Goal: Communication & Community: Answer question/provide support

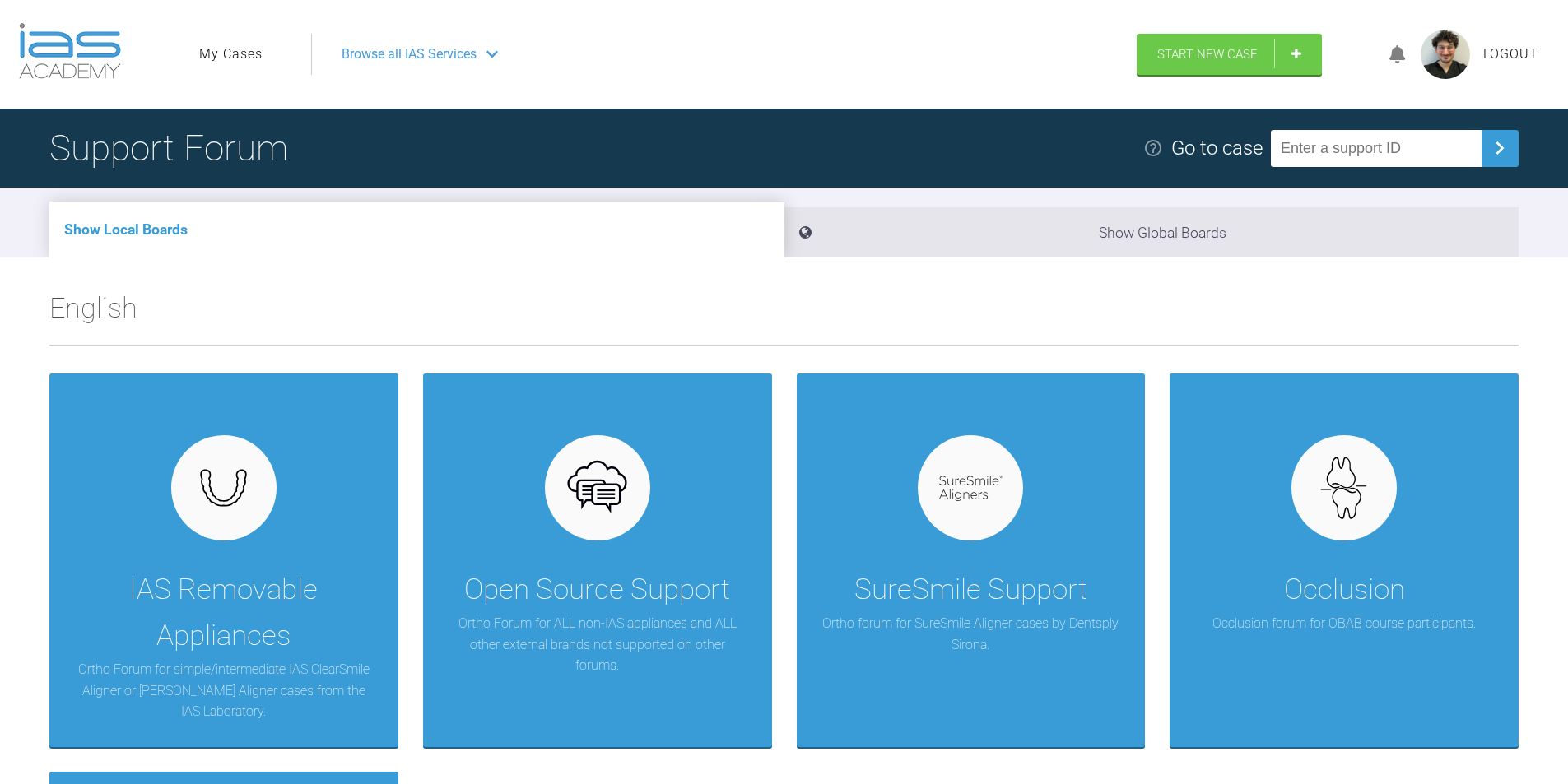
click at [226, 57] on link "My Cases" at bounding box center [230, 54] width 63 height 22
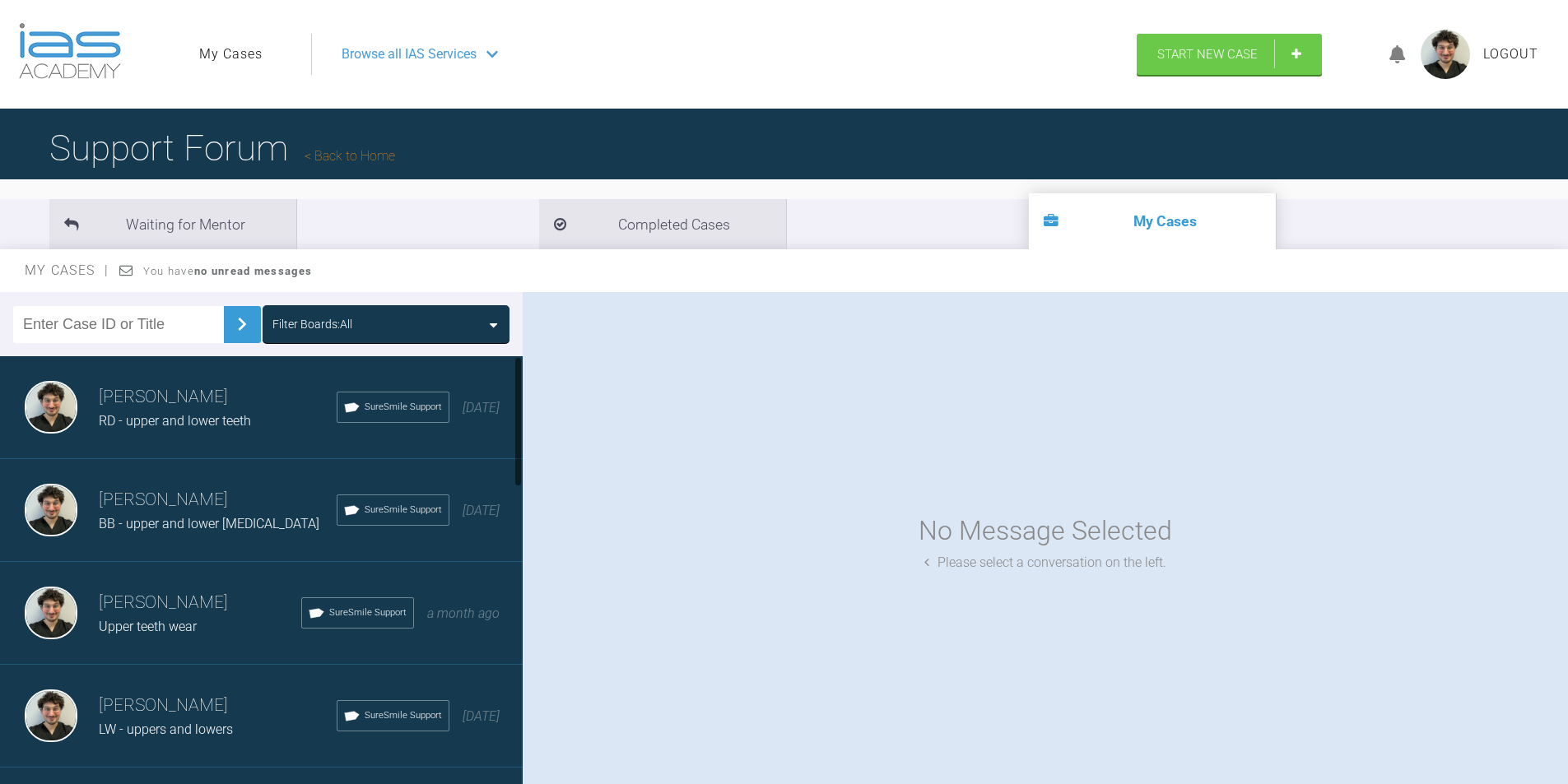
click at [247, 498] on h3 "[PERSON_NAME]" at bounding box center [218, 500] width 238 height 28
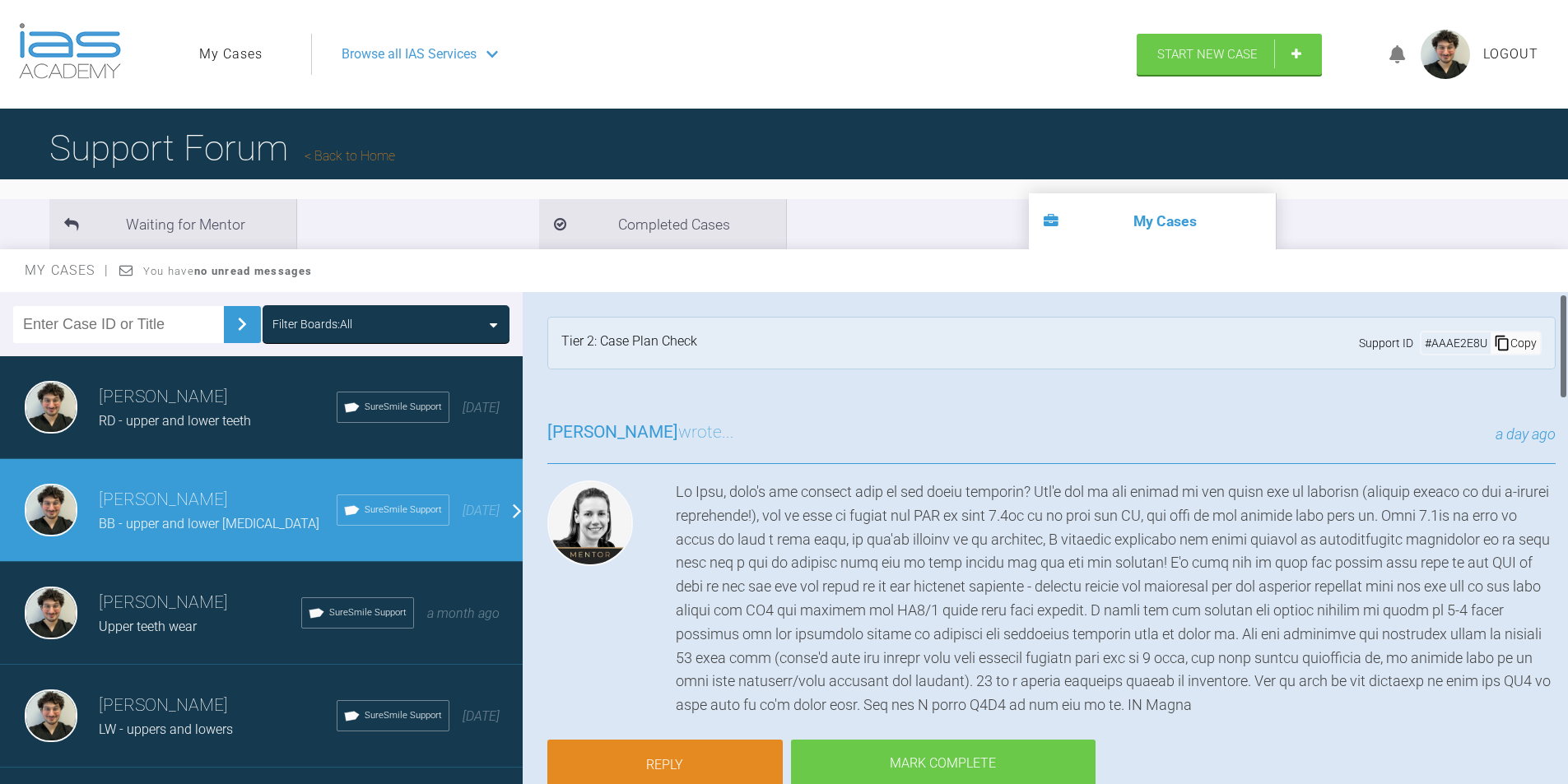
scroll to position [82, 0]
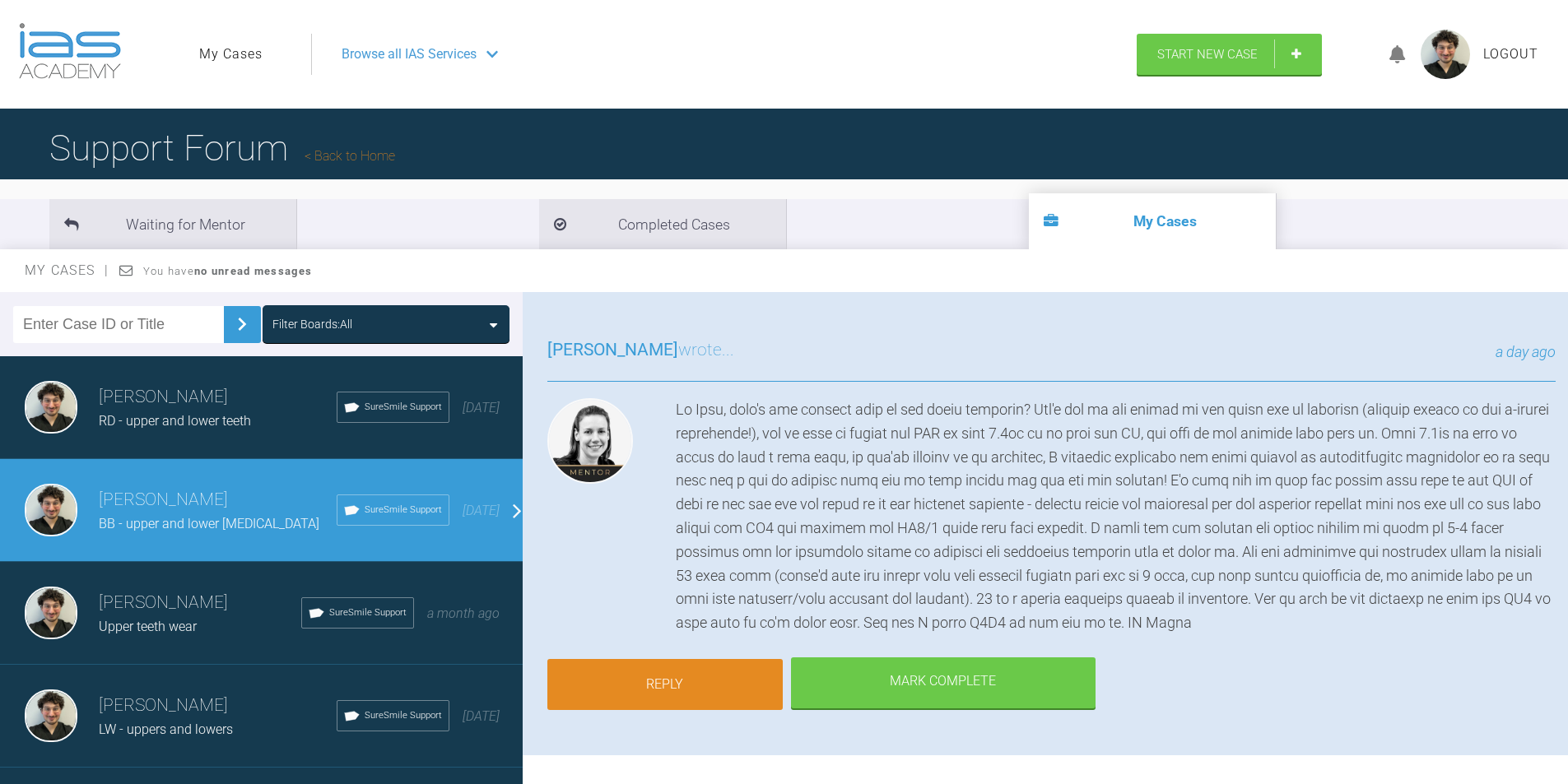
click at [715, 691] on link "Reply" at bounding box center [665, 684] width 236 height 51
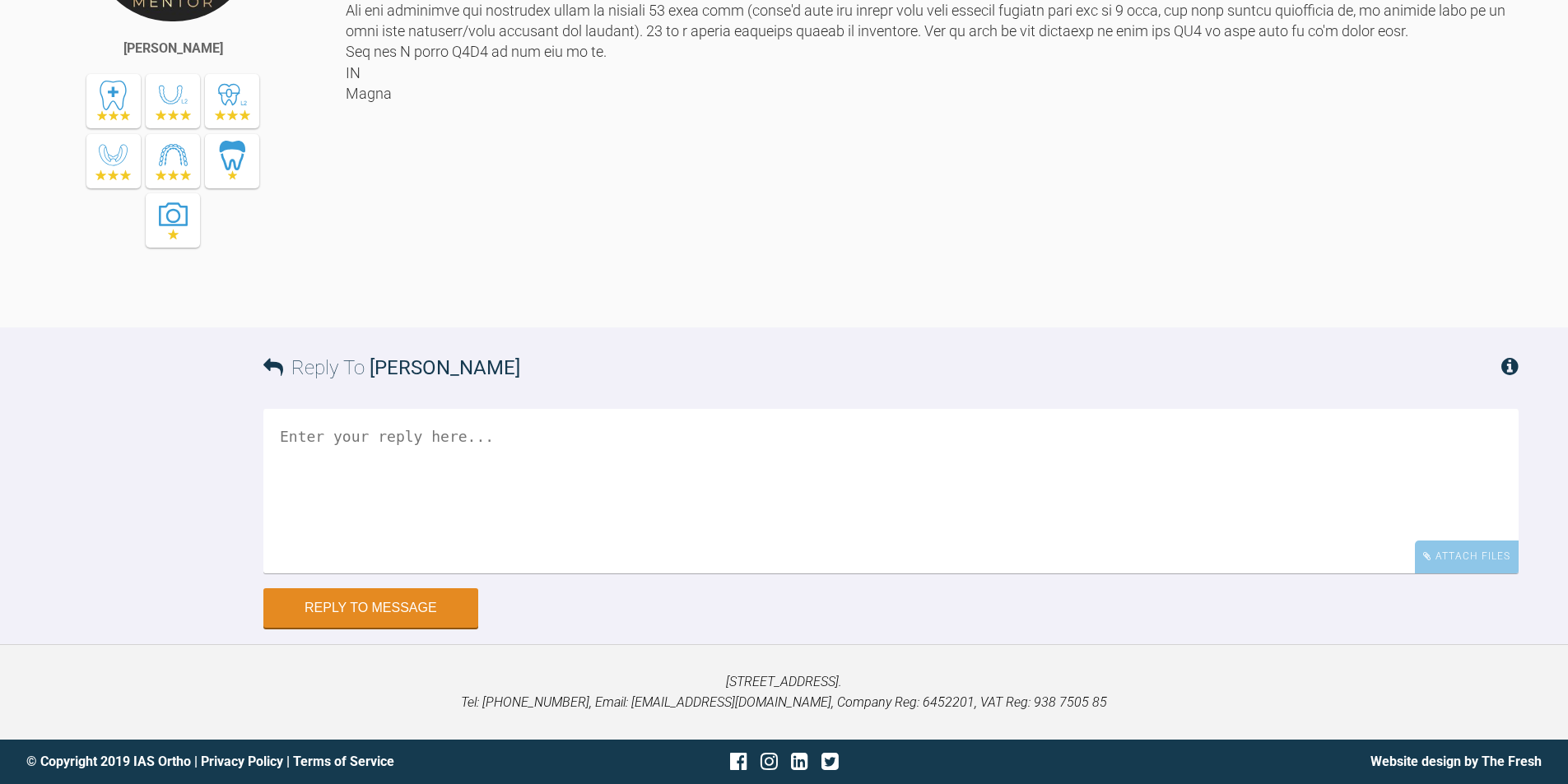
scroll to position [2982, 0]
click at [716, 573] on textarea at bounding box center [891, 491] width 1256 height 165
click at [402, 573] on textarea "Hi [PERSON_NAME], I will definately look in to getting a reciprocating hand pie…" at bounding box center [891, 491] width 1256 height 165
click at [832, 573] on textarea "Hi [PERSON_NAME], I will definitely look in to getting a reciprocating hand pie…" at bounding box center [891, 491] width 1256 height 165
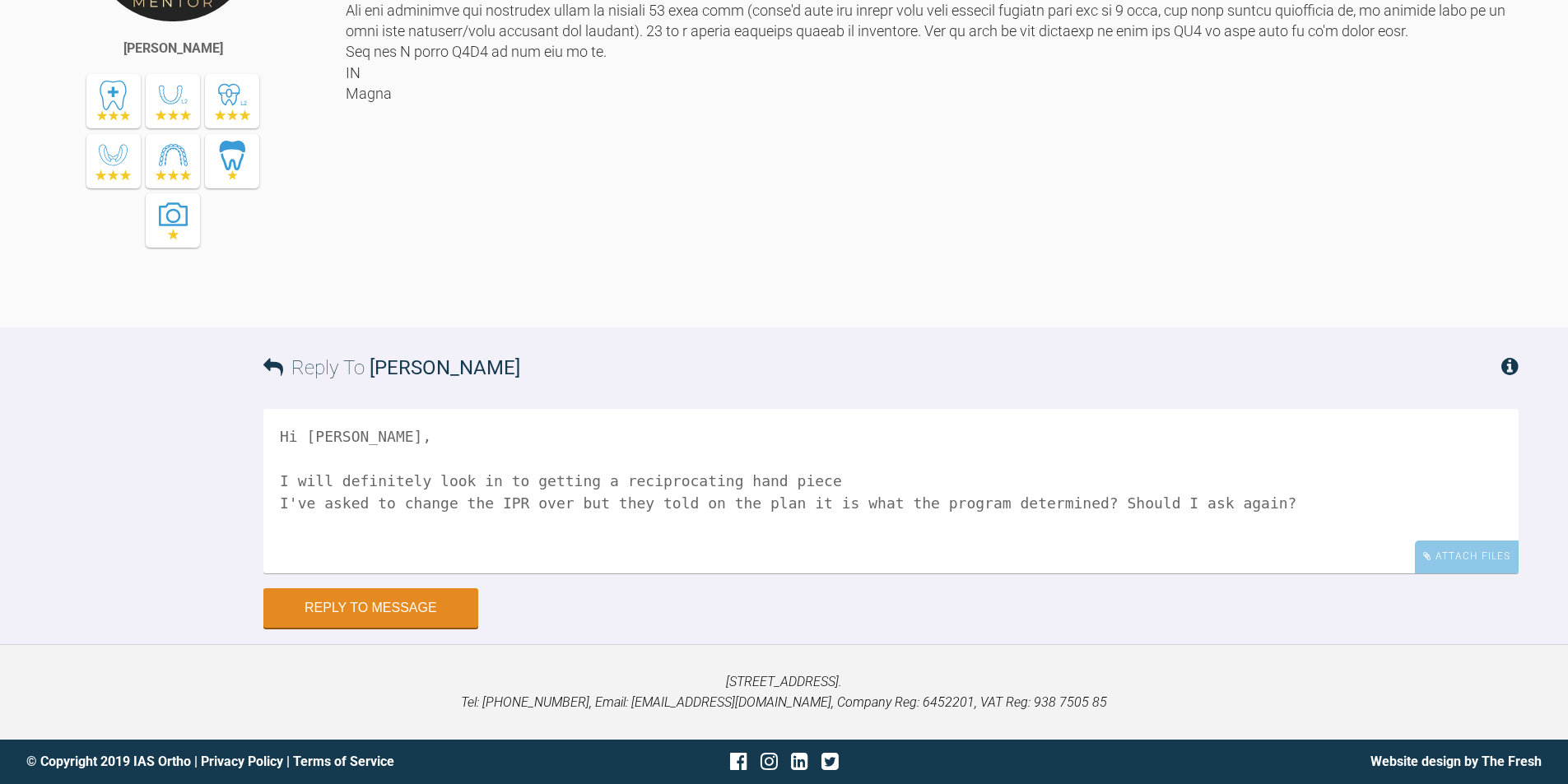
click at [320, 573] on textarea "Hi [PERSON_NAME], I will definitely look in to getting a reciprocating hand pie…" at bounding box center [891, 491] width 1256 height 165
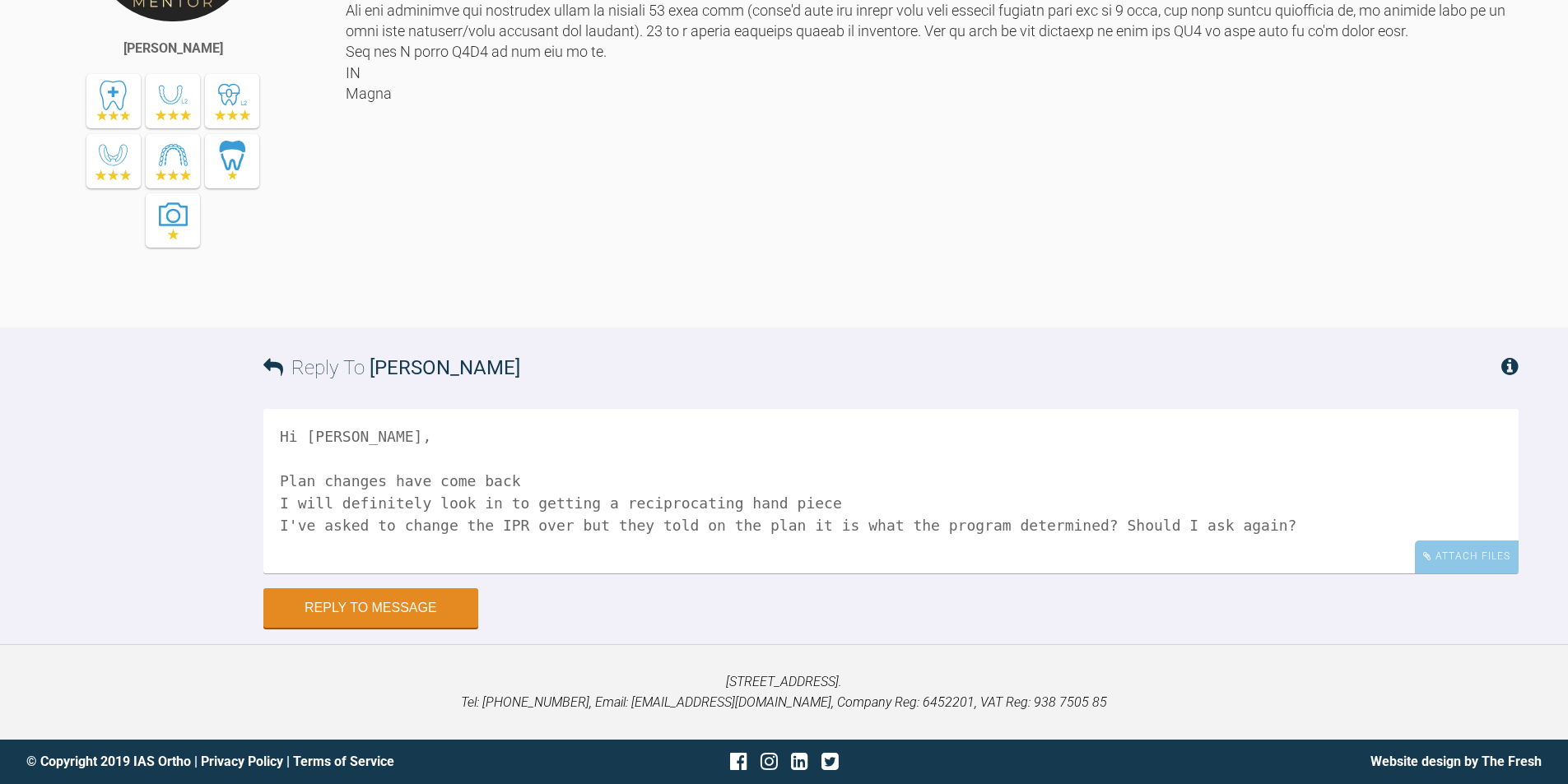
scroll to position [24, 0]
click at [783, 573] on textarea "Hi [PERSON_NAME], Plan changes have come back I will definitely look in to gett…" at bounding box center [891, 491] width 1256 height 165
click at [1175, 573] on textarea "Hi [PERSON_NAME], Plan changes have come back I will definitely look in to gett…" at bounding box center [891, 491] width 1256 height 165
click at [1193, 573] on textarea "Hi [PERSON_NAME], Plan changes have come back I will definitely look in to gett…" at bounding box center [891, 491] width 1256 height 165
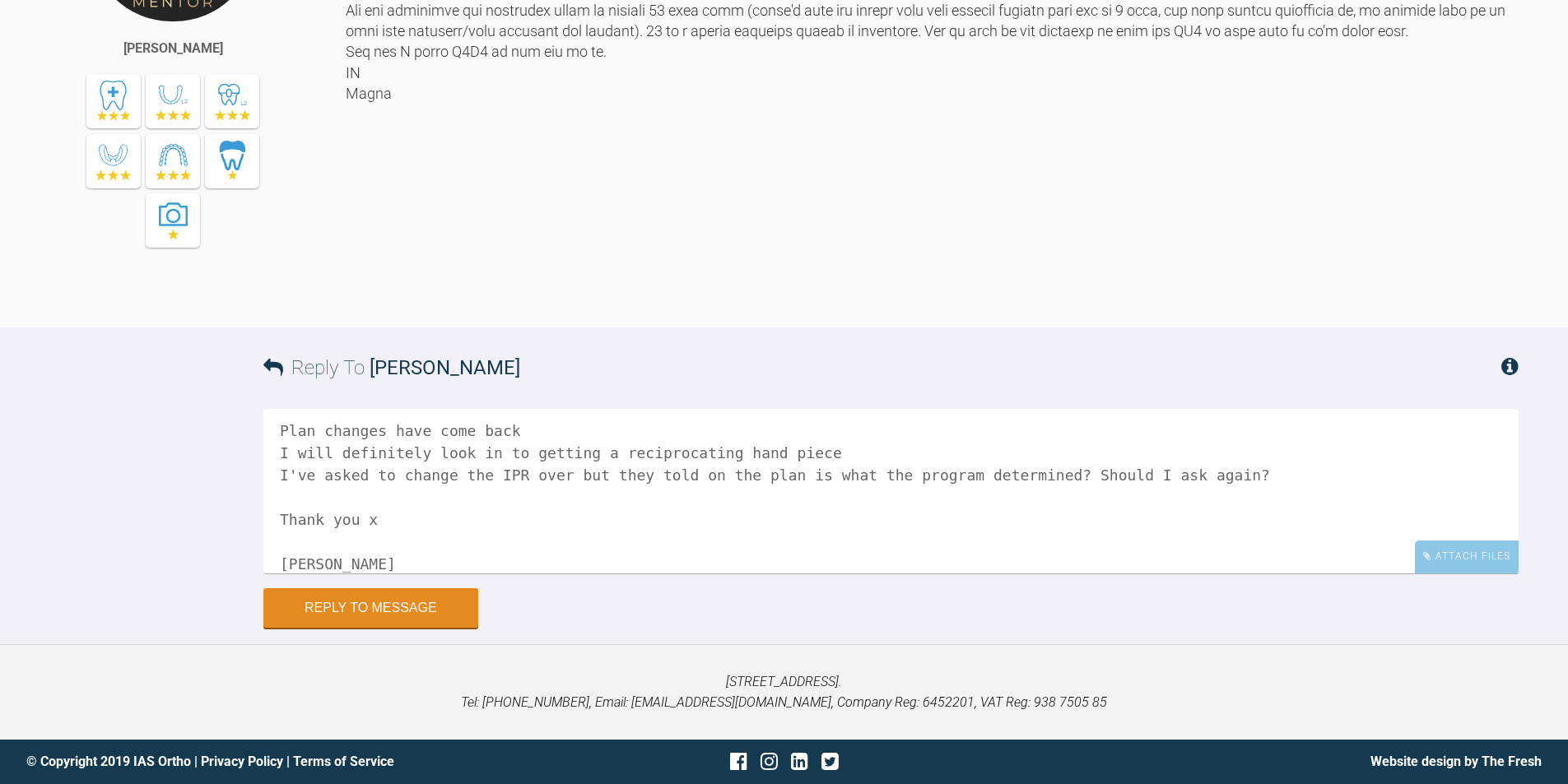
scroll to position [3147, 0]
type textarea "Hi [PERSON_NAME], Plan changes have come back I will definitely look in to gett…"
click at [403, 602] on button "Reply to Message" at bounding box center [371, 610] width 215 height 40
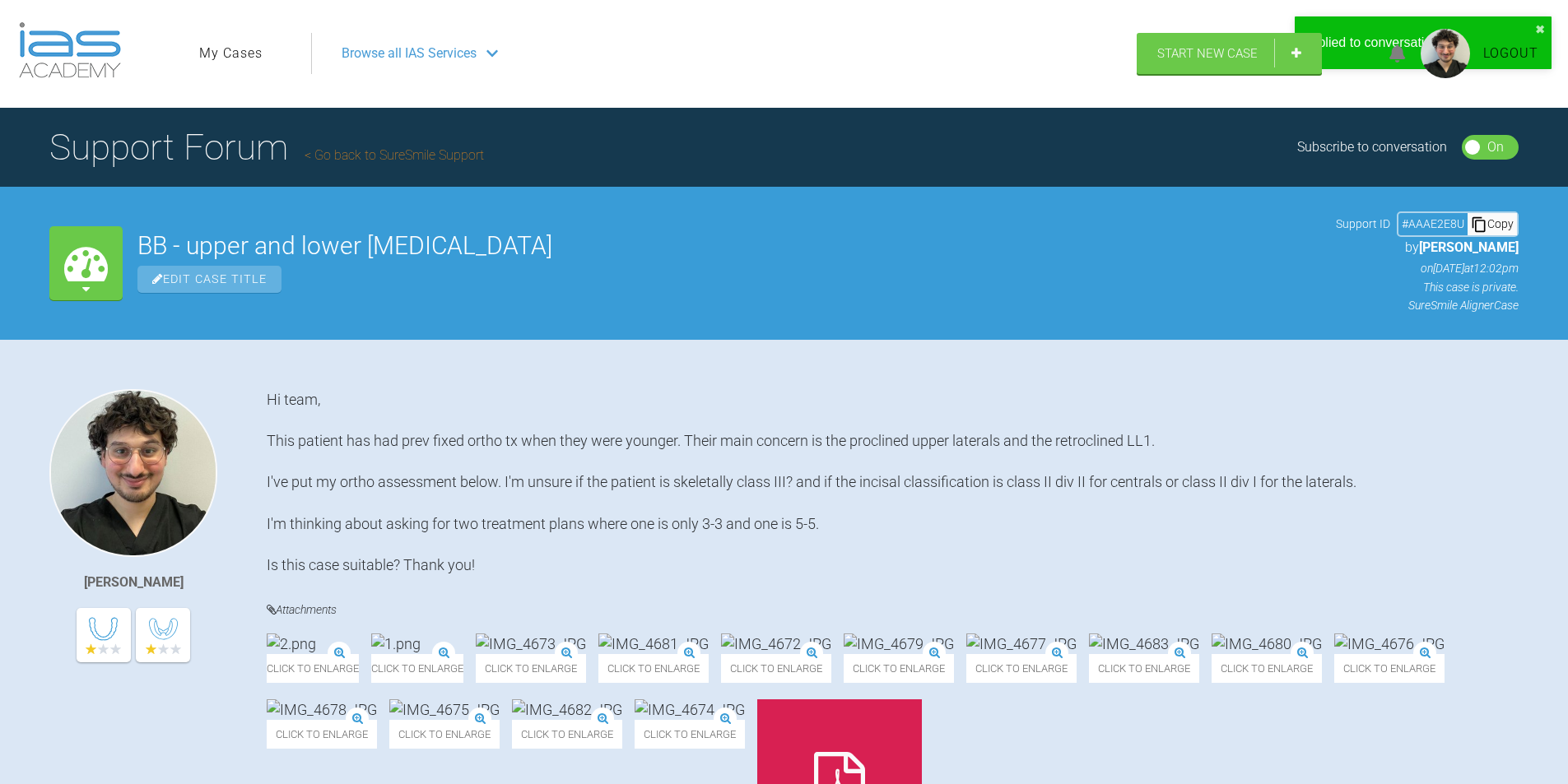
scroll to position [0, 0]
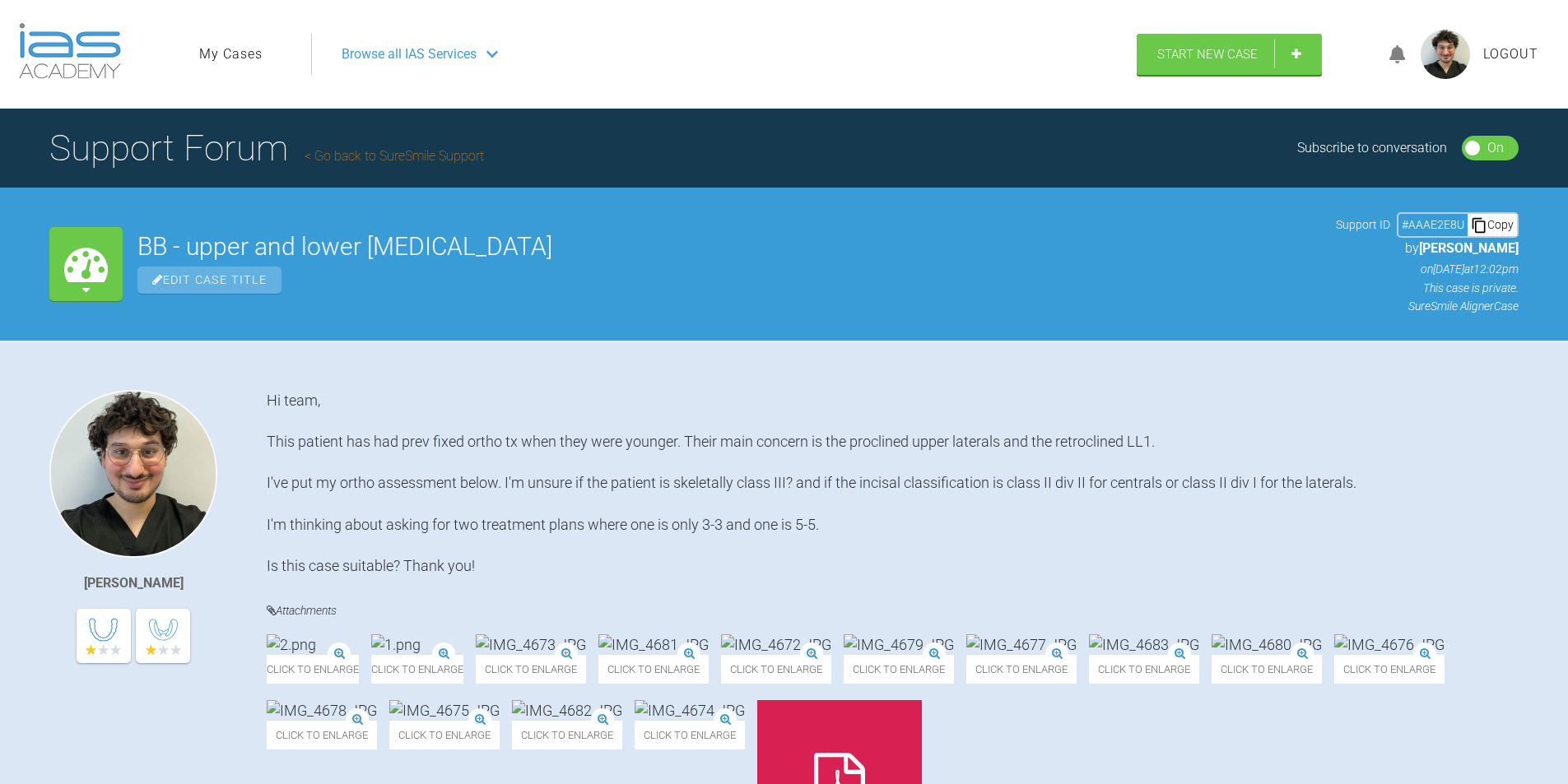
click at [347, 155] on link "Go back to SureSmile Support" at bounding box center [393, 156] width 179 height 15
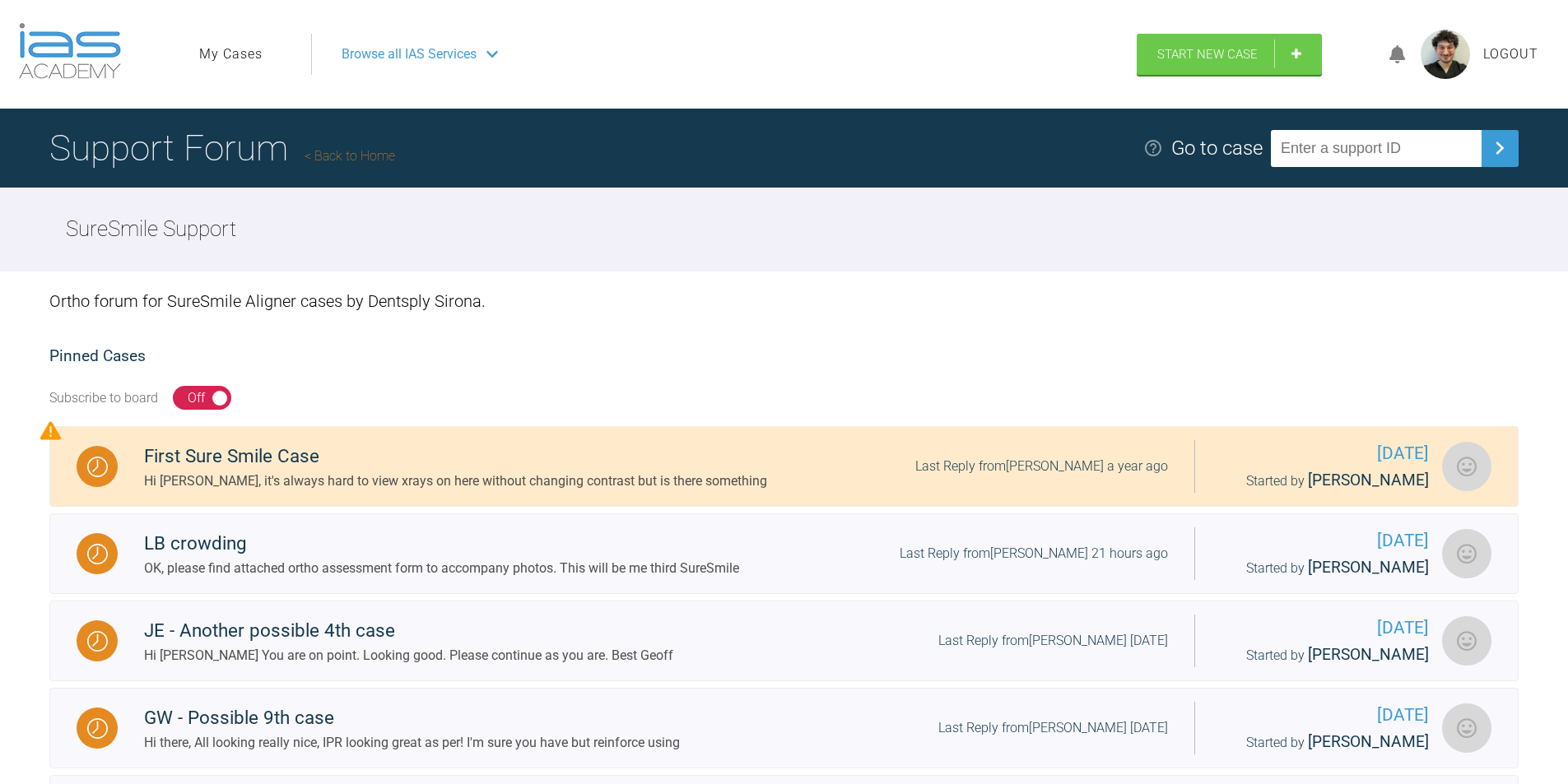
click at [229, 70] on ul "My Cases" at bounding box center [255, 54] width 112 height 41
click at [229, 49] on link "My Cases" at bounding box center [230, 54] width 63 height 22
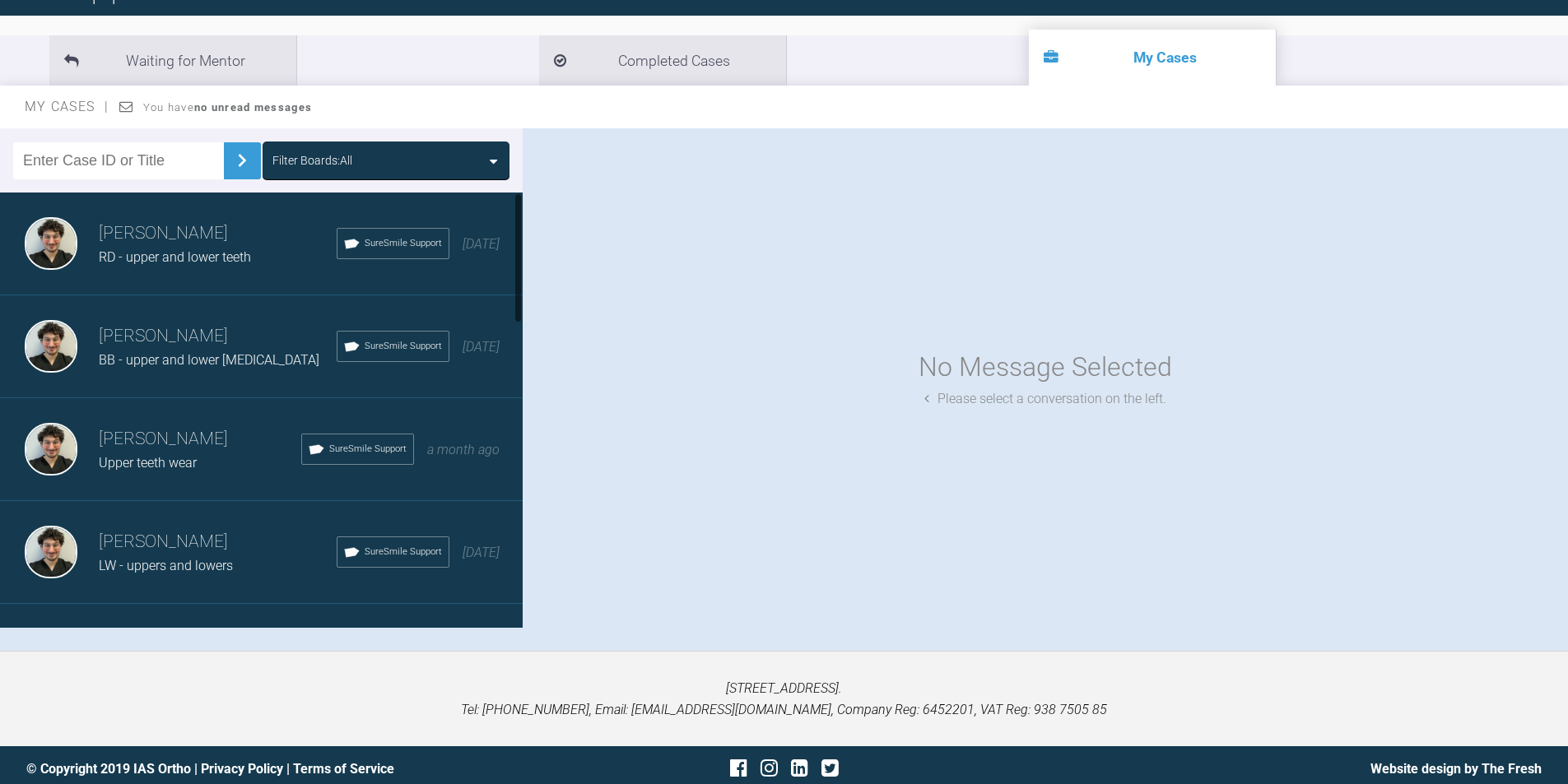
scroll to position [171, 0]
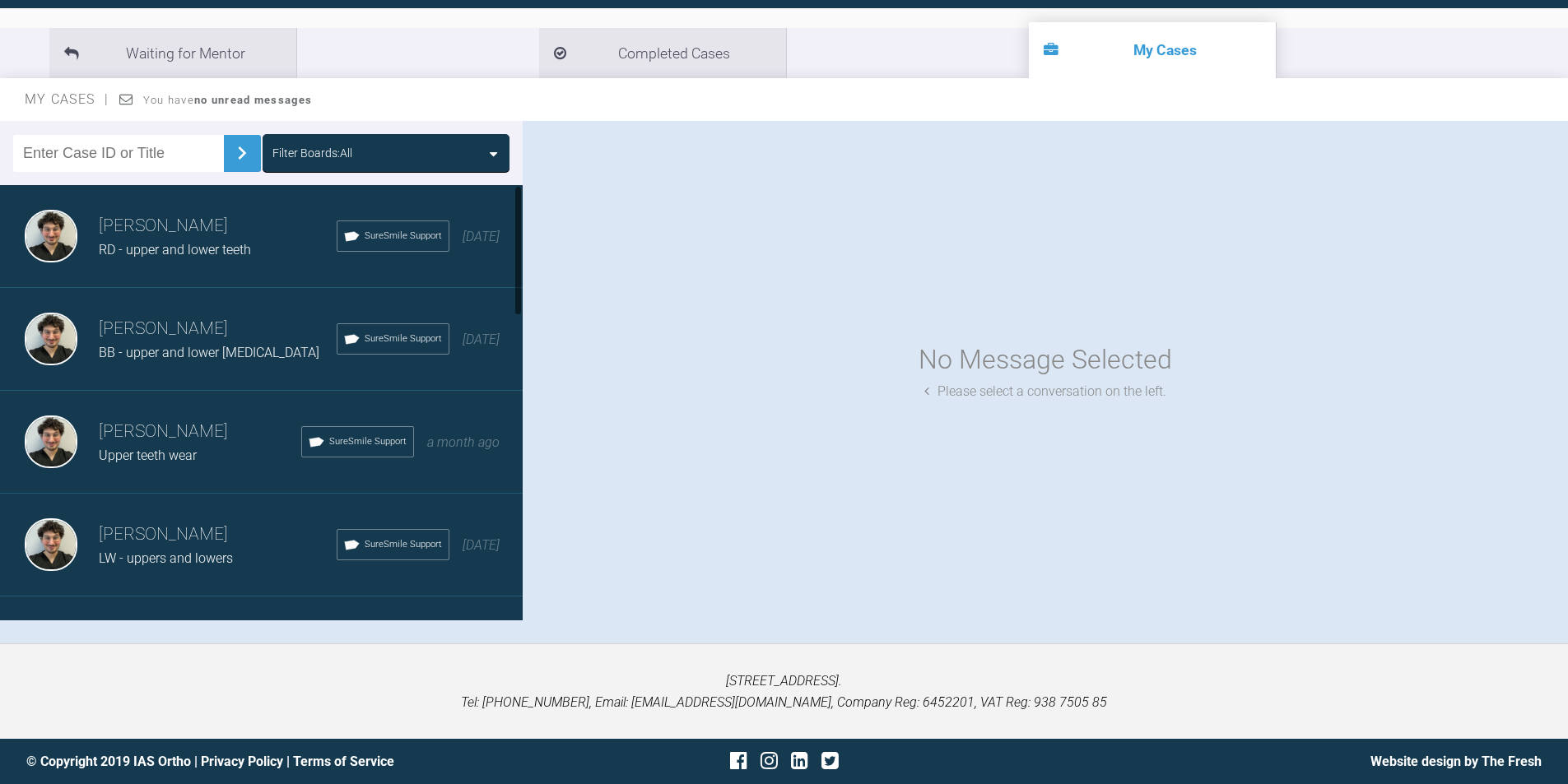
click at [230, 263] on div "[PERSON_NAME] RD - upper and lower teeth SureSmile Support [DATE]" at bounding box center [267, 237] width 535 height 103
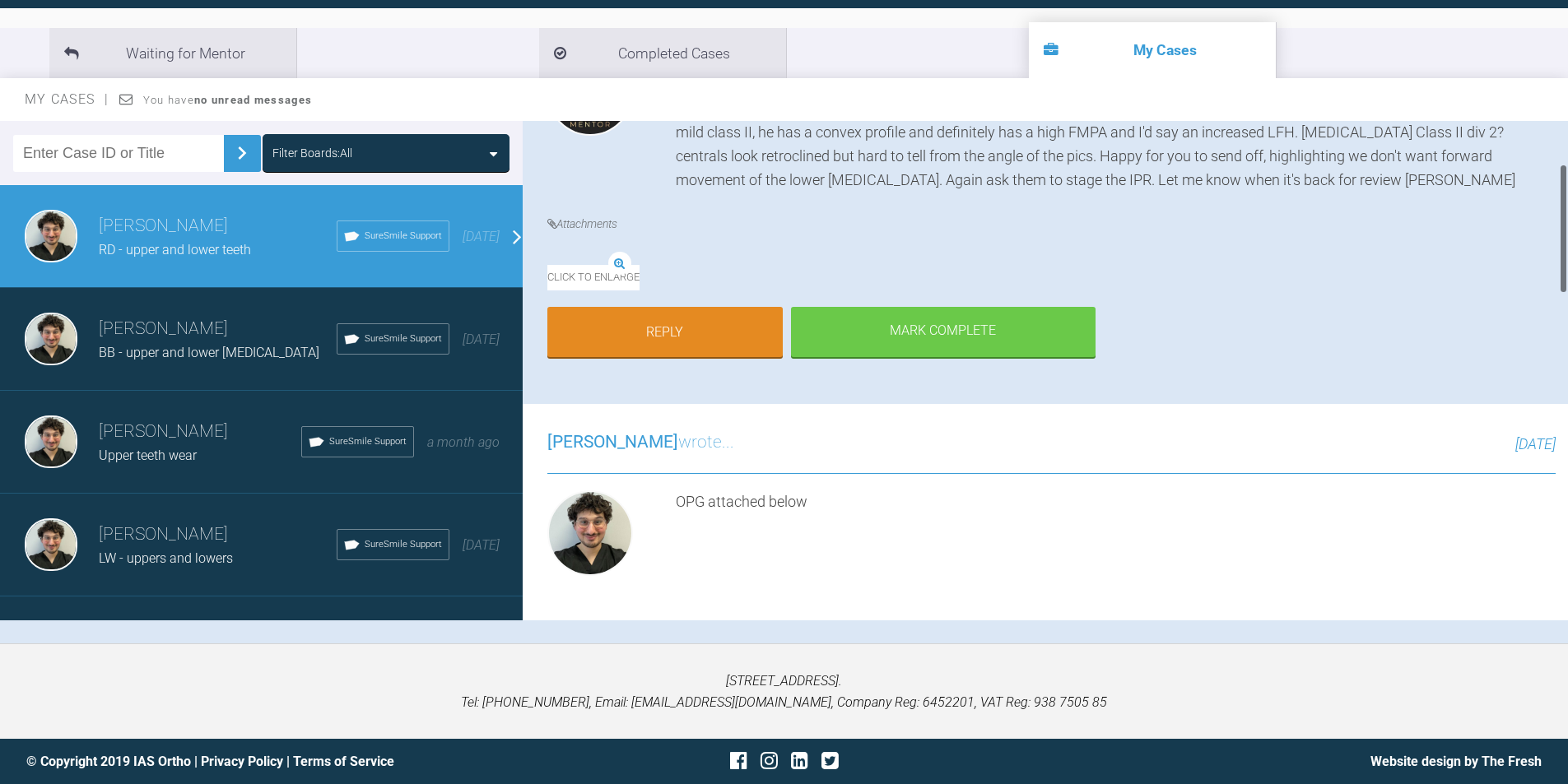
scroll to position [576, 0]
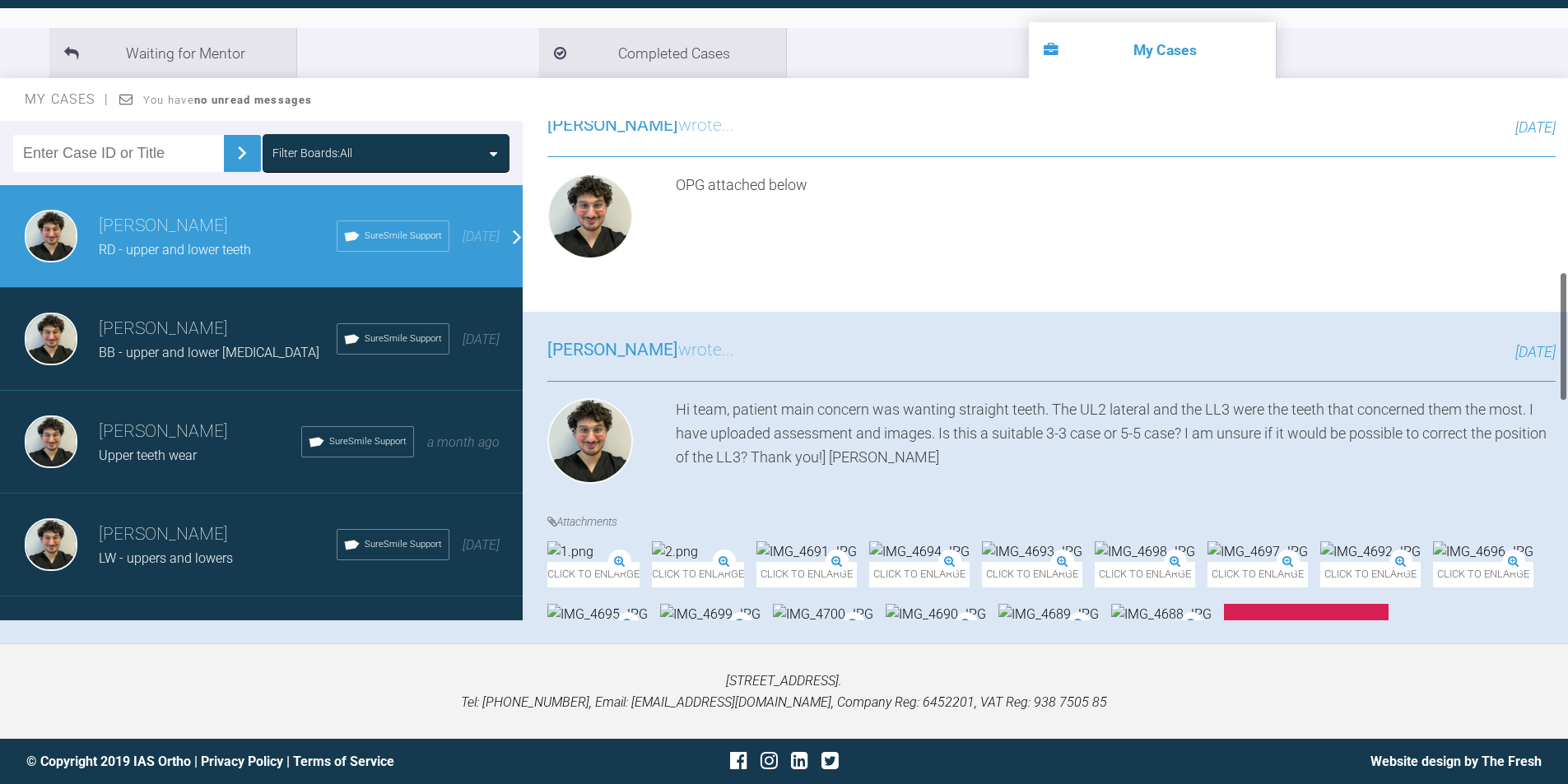
click at [724, 43] on link "Reply" at bounding box center [665, 17] width 236 height 51
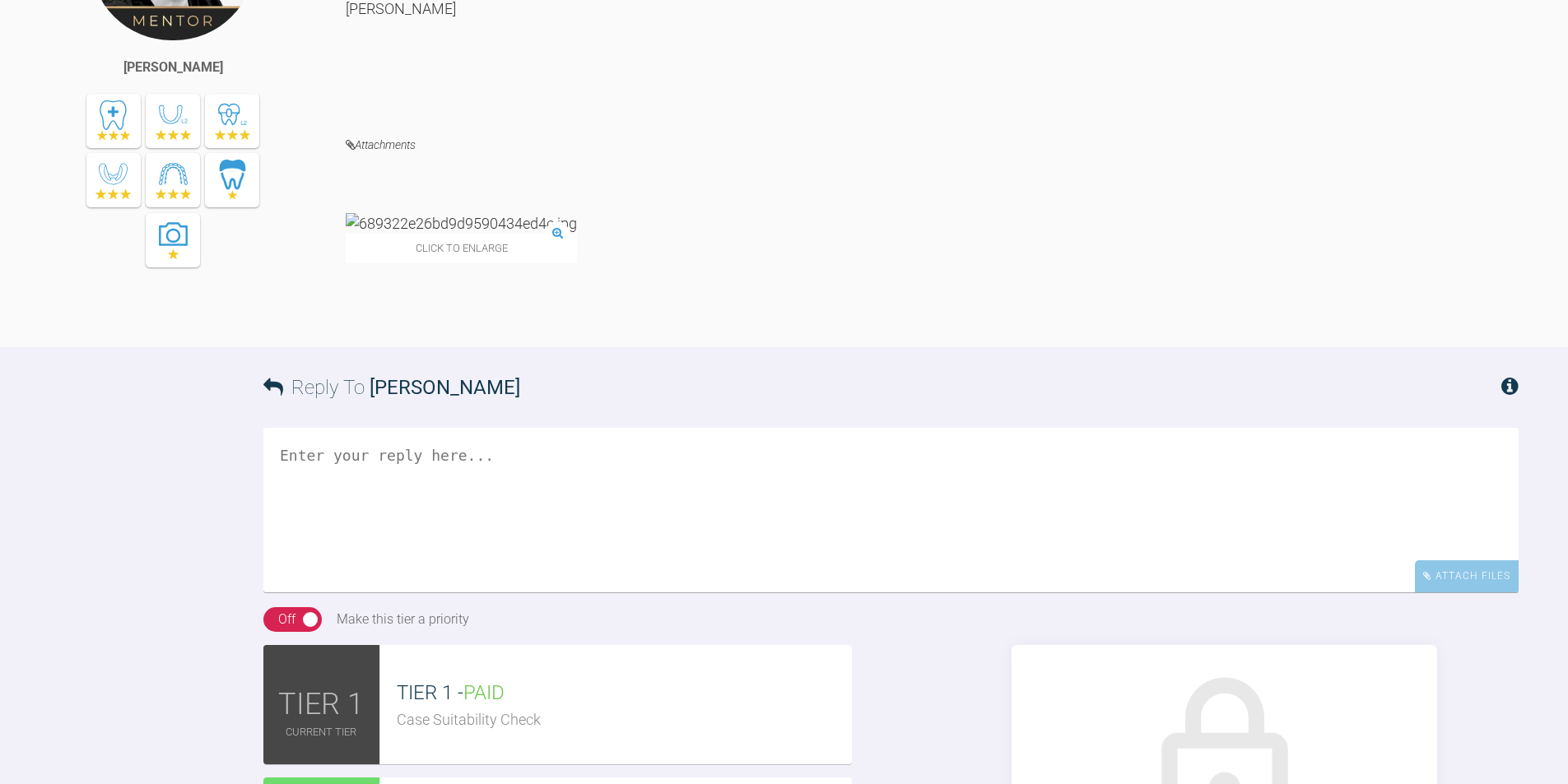
scroll to position [1681, 0]
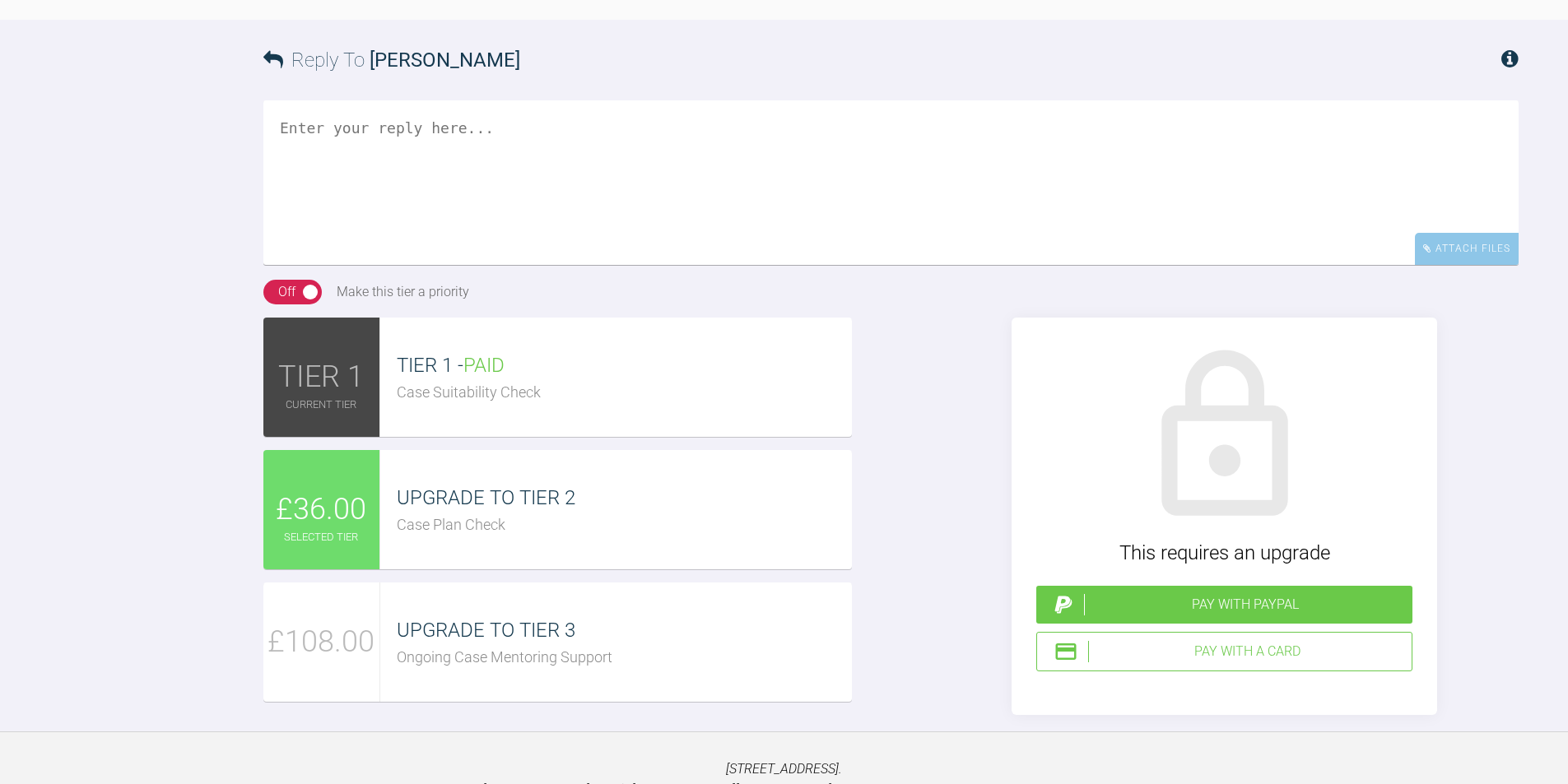
click at [635, 265] on textarea at bounding box center [891, 183] width 1256 height 165
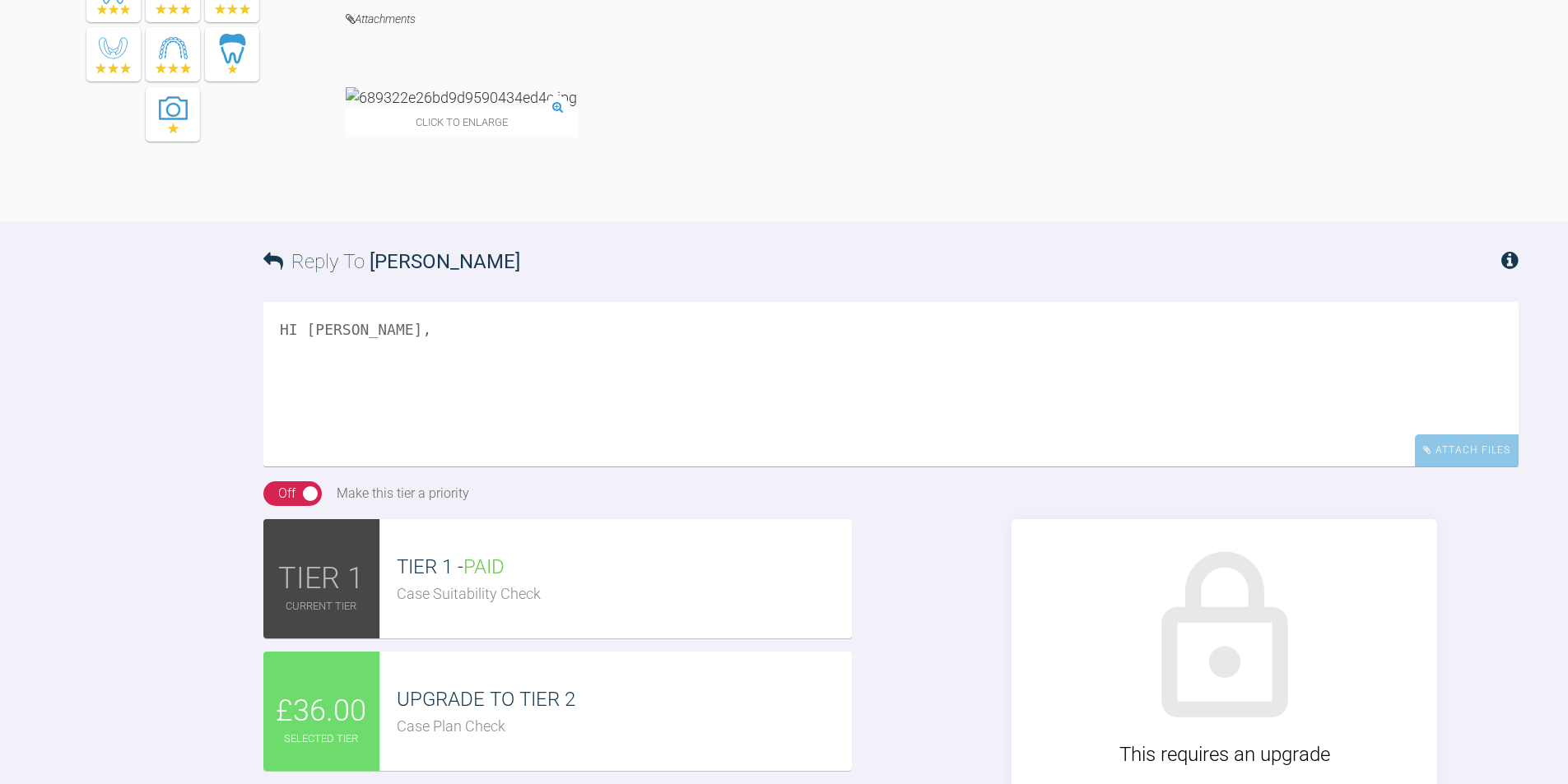
scroll to position [1837, 0]
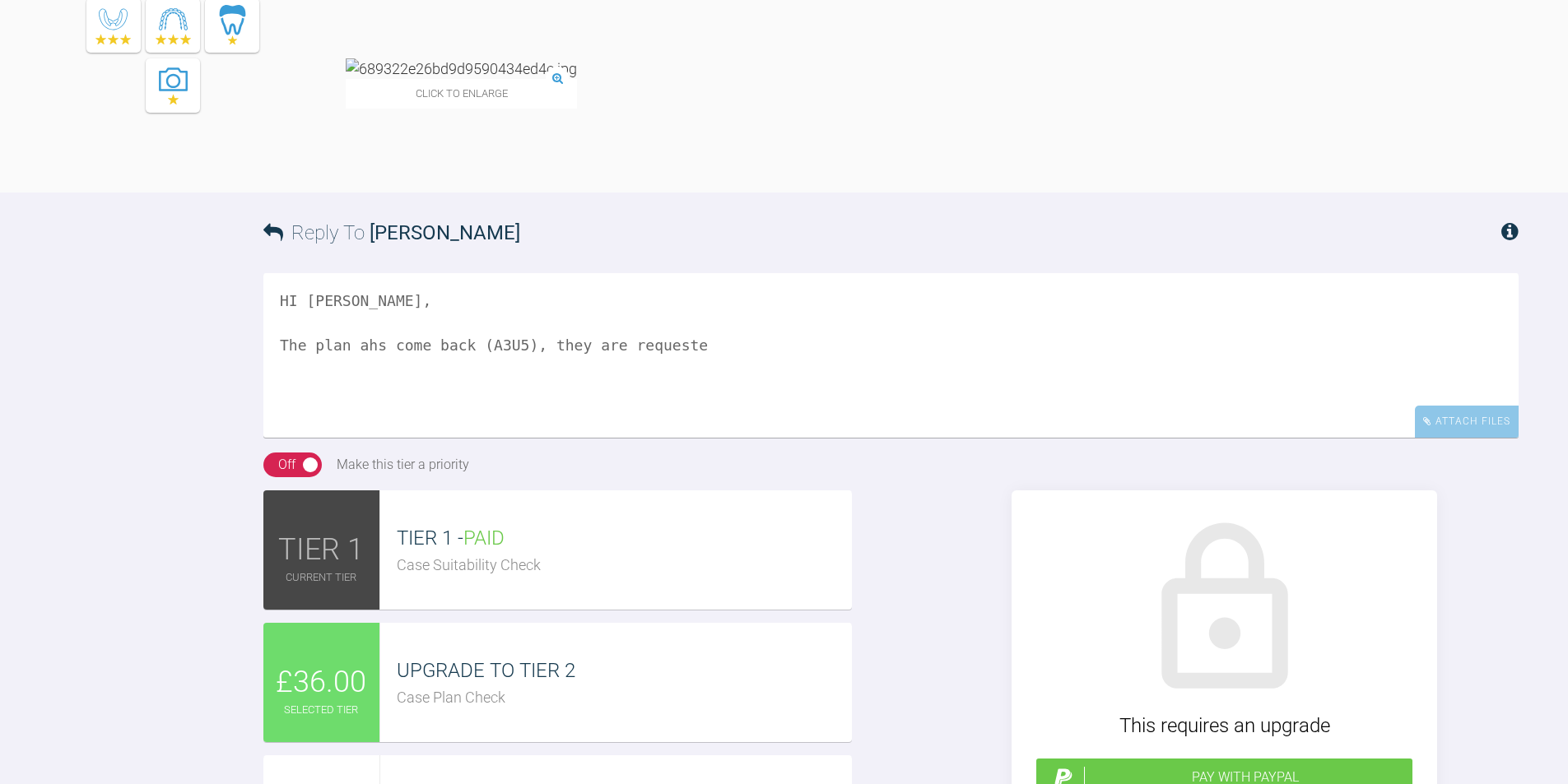
click at [515, 437] on textarea "HI [PERSON_NAME], The plan ahs come back (A3U5), they are requeste" at bounding box center [891, 356] width 1256 height 165
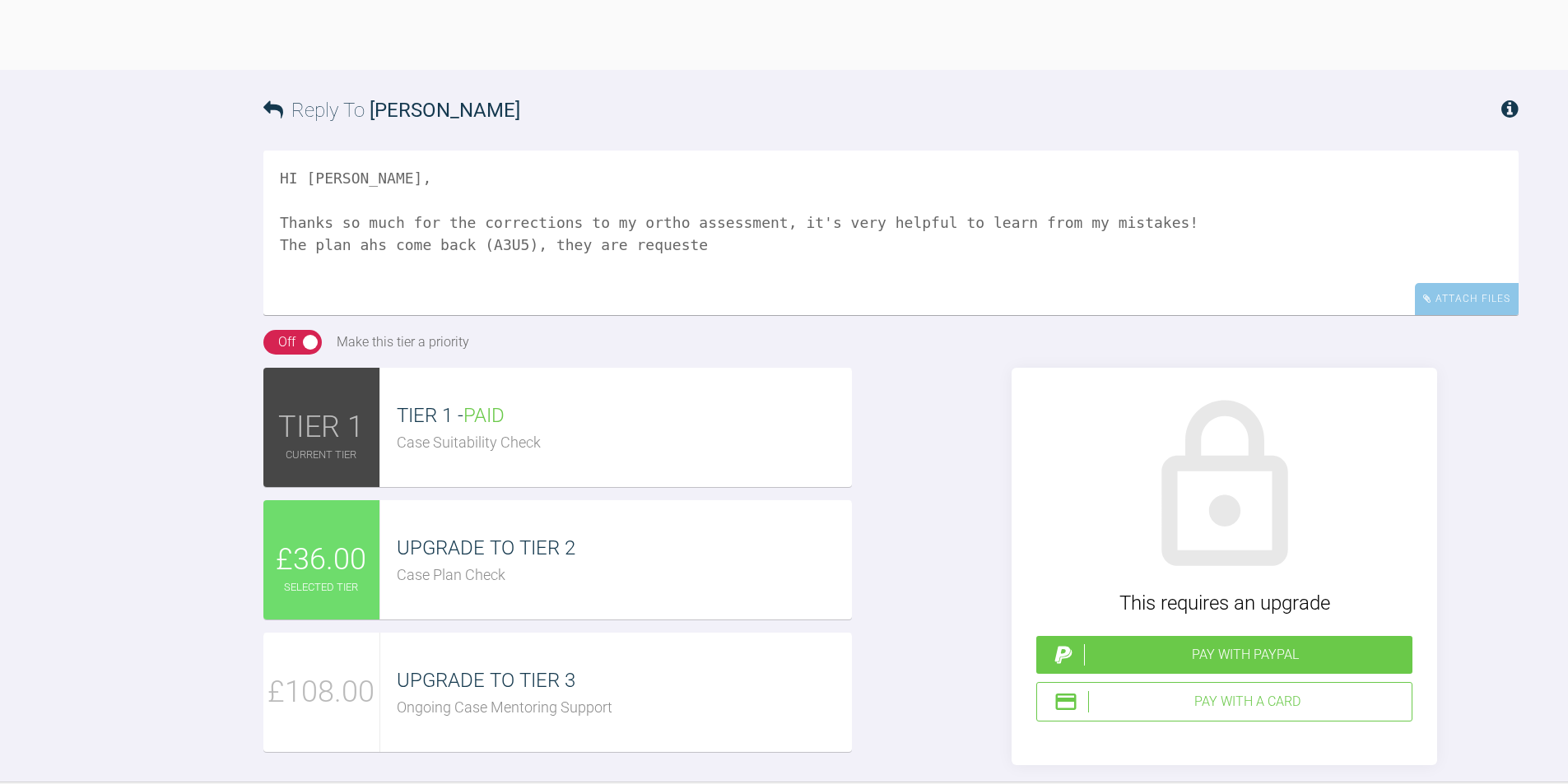
scroll to position [2084, 0]
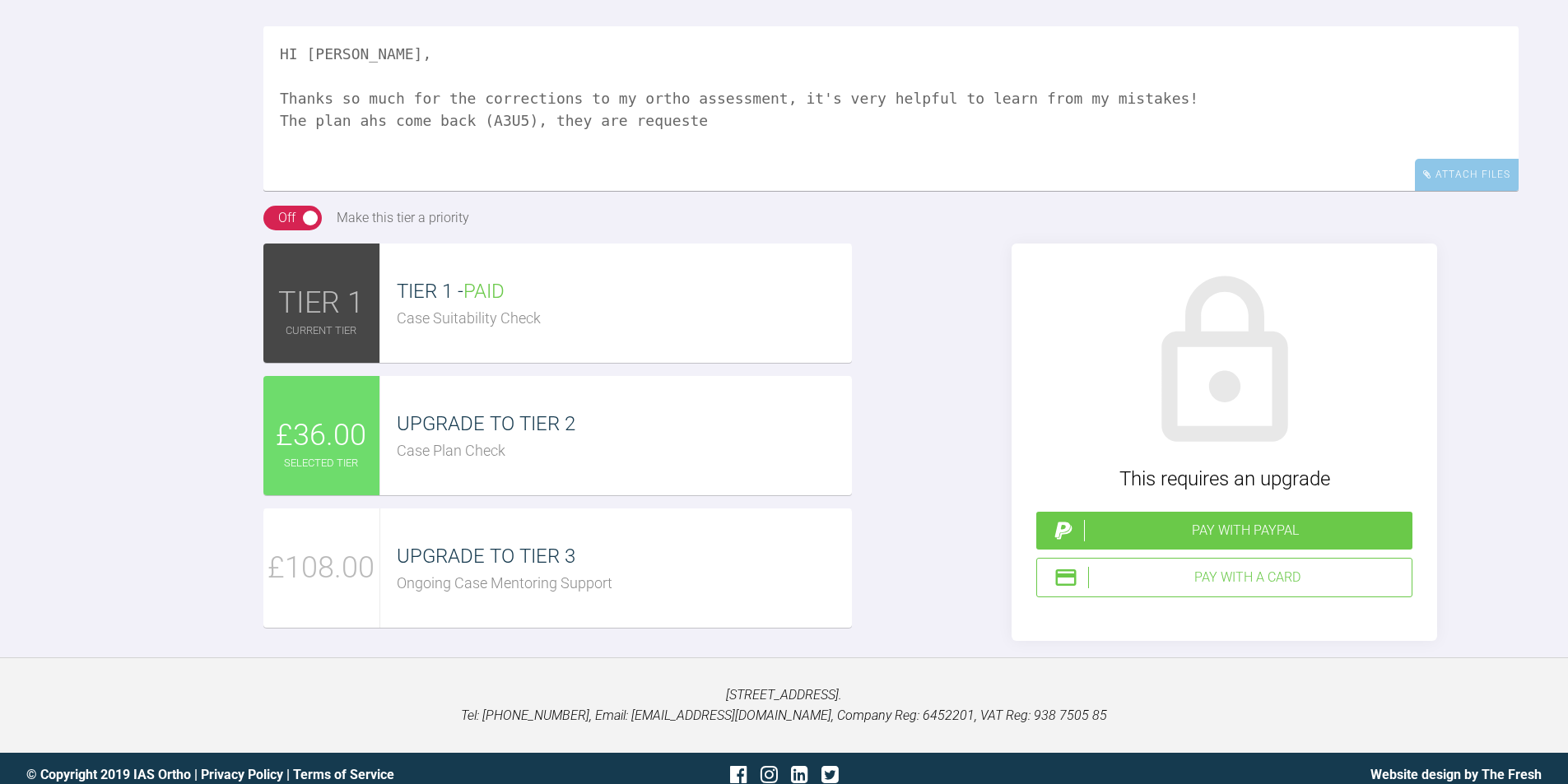
click at [369, 191] on textarea "HI [PERSON_NAME], Thanks so much for the corrections to my ortho assessment, it…" at bounding box center [891, 108] width 1256 height 165
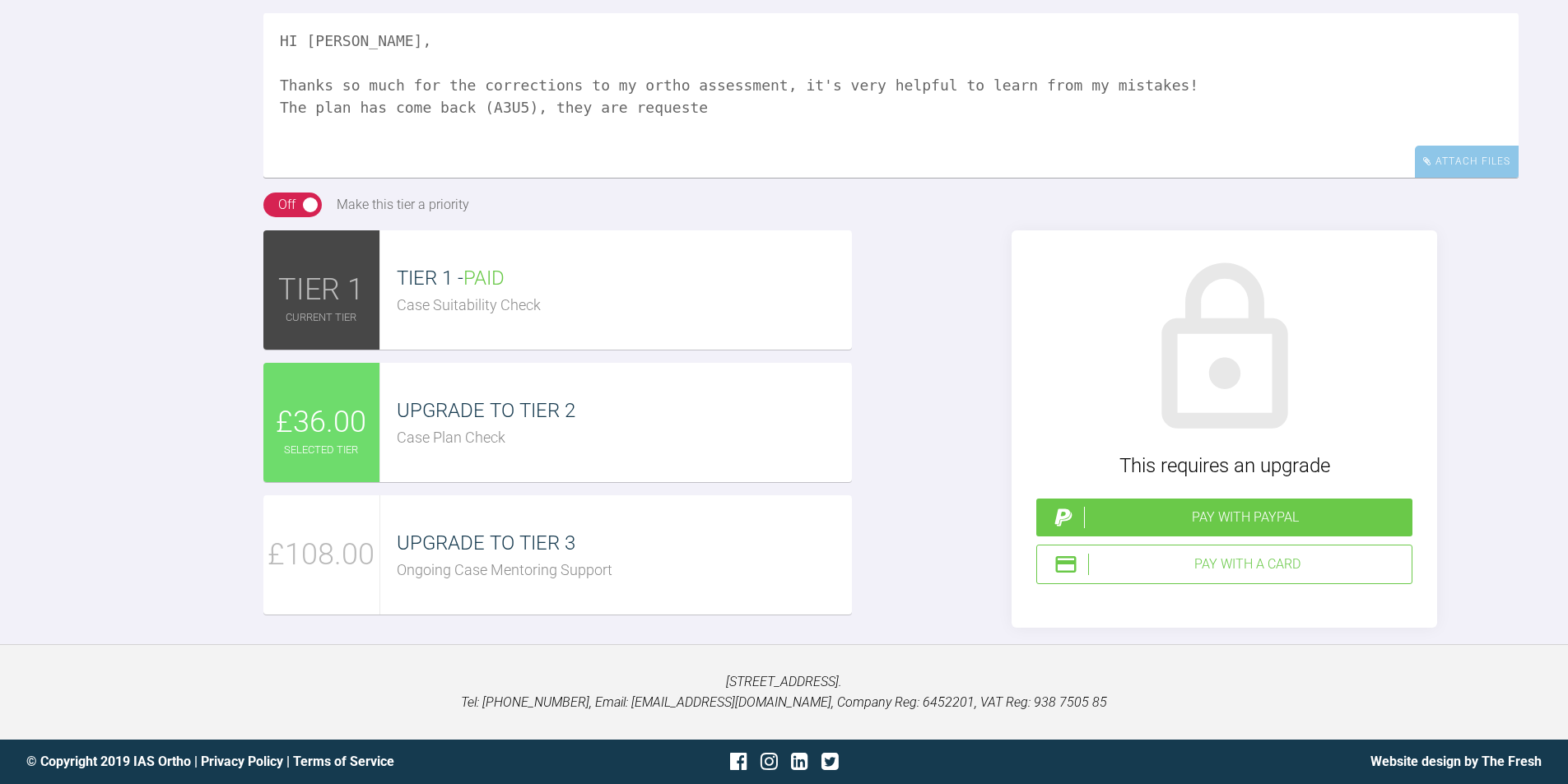
scroll to position [2331, 0]
click at [659, 178] on textarea "HI [PERSON_NAME], Thanks so much for the corrections to my ortho assessment, it…" at bounding box center [891, 95] width 1256 height 165
click at [675, 178] on textarea "HI [PERSON_NAME], Thanks so much for the corrections to my ortho assessment, it…" at bounding box center [891, 95] width 1256 height 165
click at [1397, 178] on textarea "HI [PERSON_NAME], Thanks so much for the corrections to my ortho assessment, it…" at bounding box center [891, 95] width 1256 height 165
click at [1443, 178] on textarea "HI [PERSON_NAME], Thanks so much for the corrections to my ortho assessment, it…" at bounding box center [891, 95] width 1256 height 165
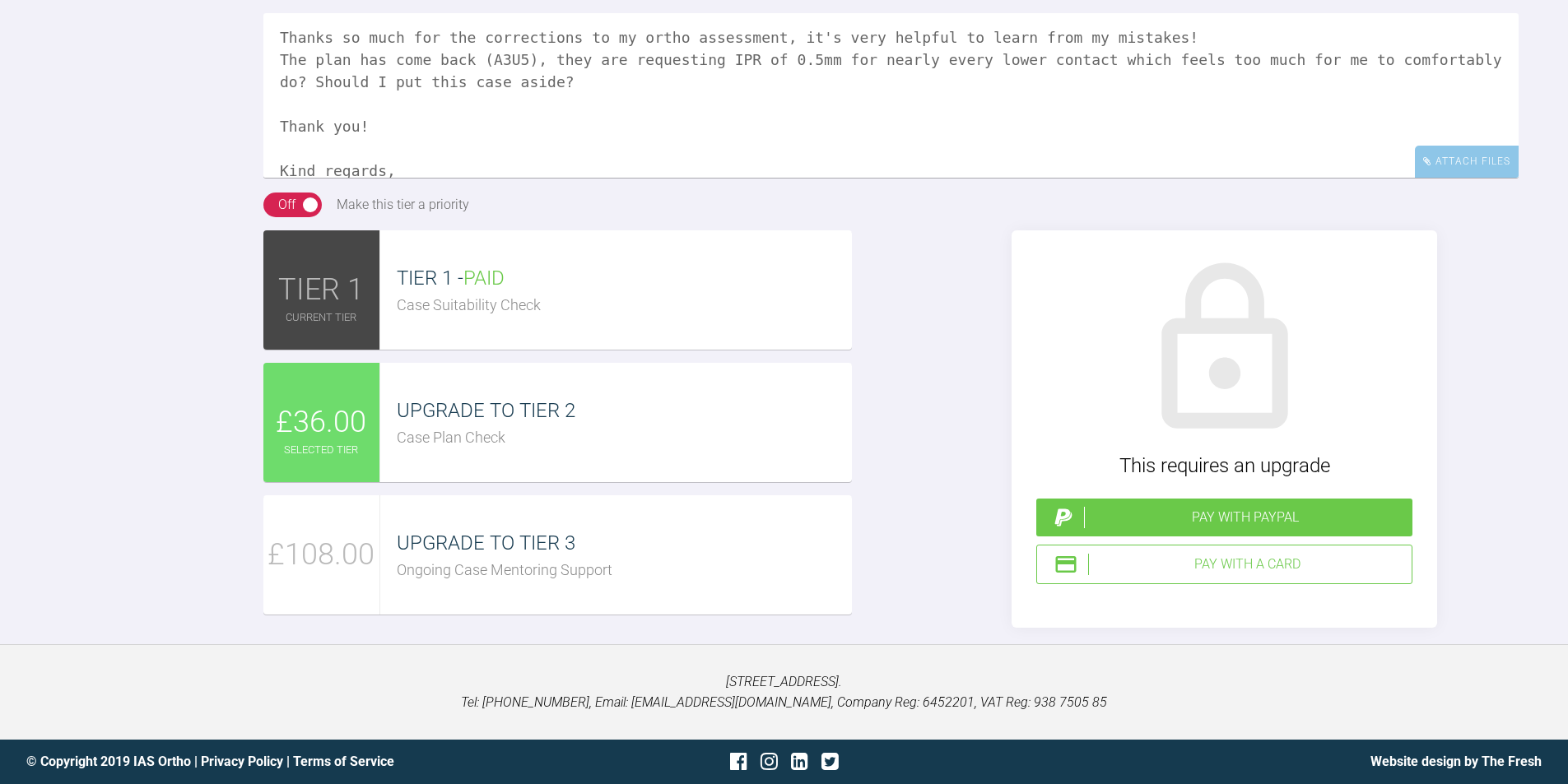
scroll to position [0, 0]
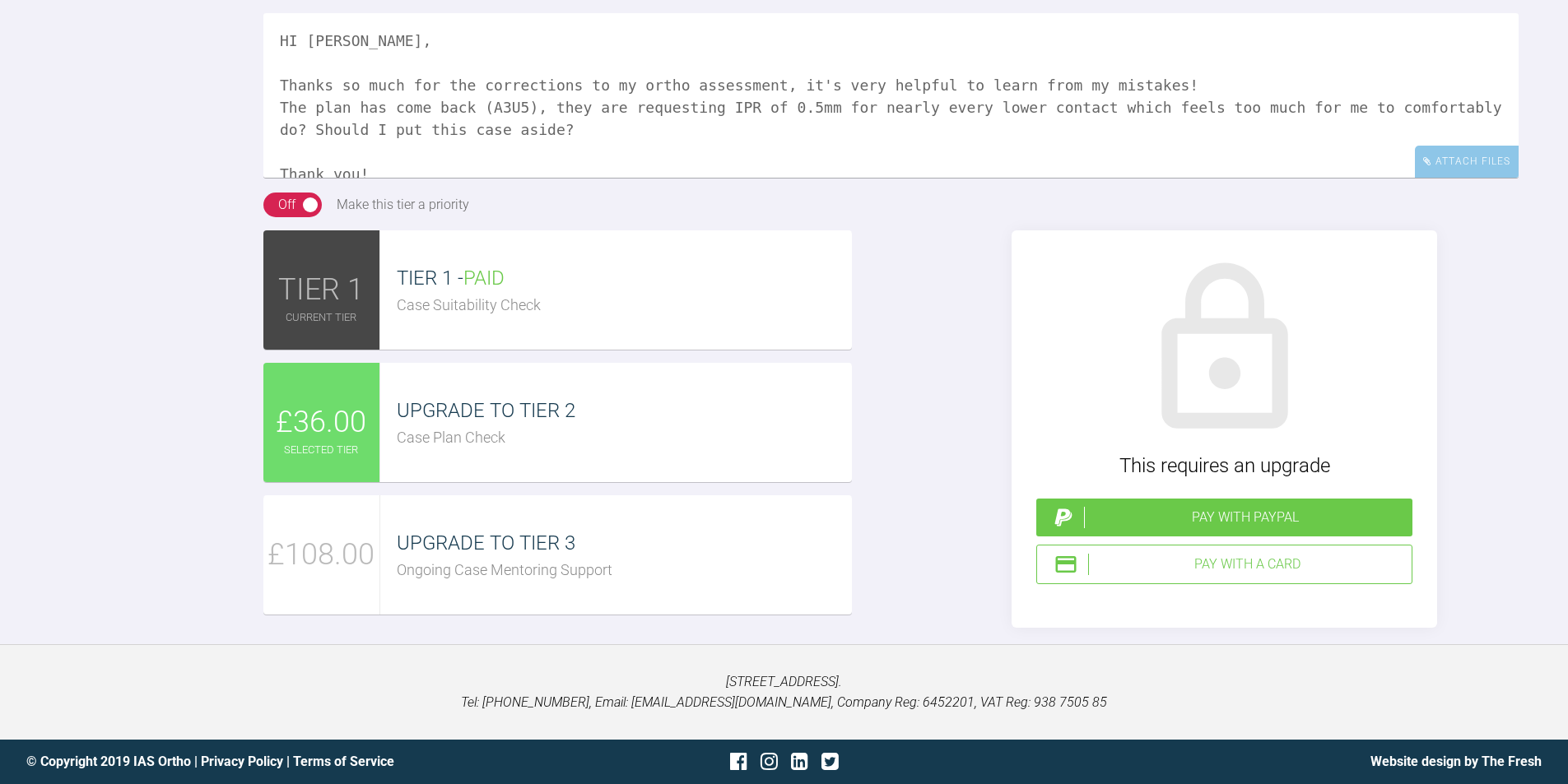
click at [1053, 178] on textarea "HI [PERSON_NAME], Thanks so much for the corrections to my ortho assessment, it…" at bounding box center [891, 95] width 1256 height 165
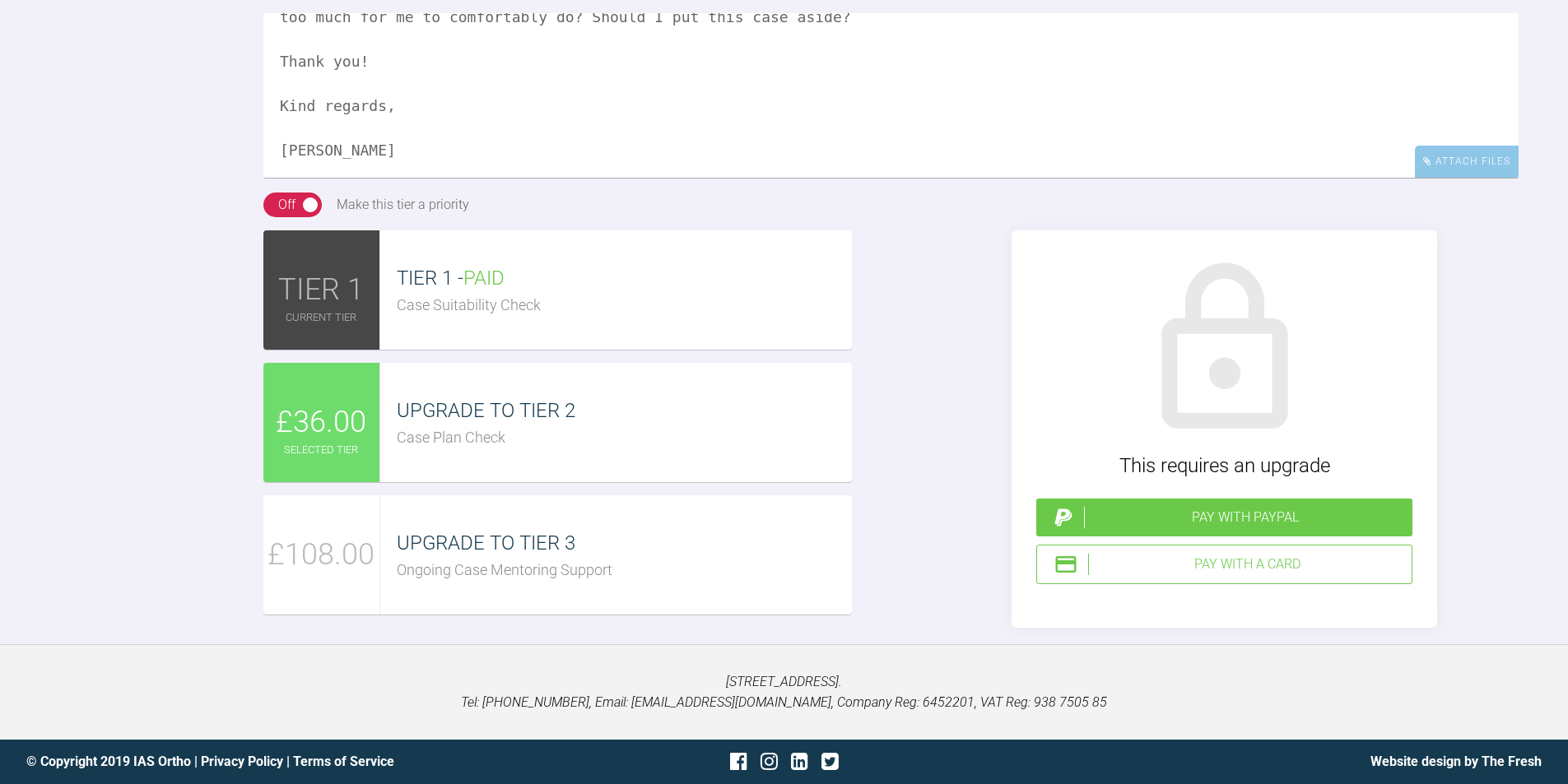
scroll to position [2407, 0]
click at [1251, 567] on div "Pay with a Card" at bounding box center [1247, 564] width 317 height 22
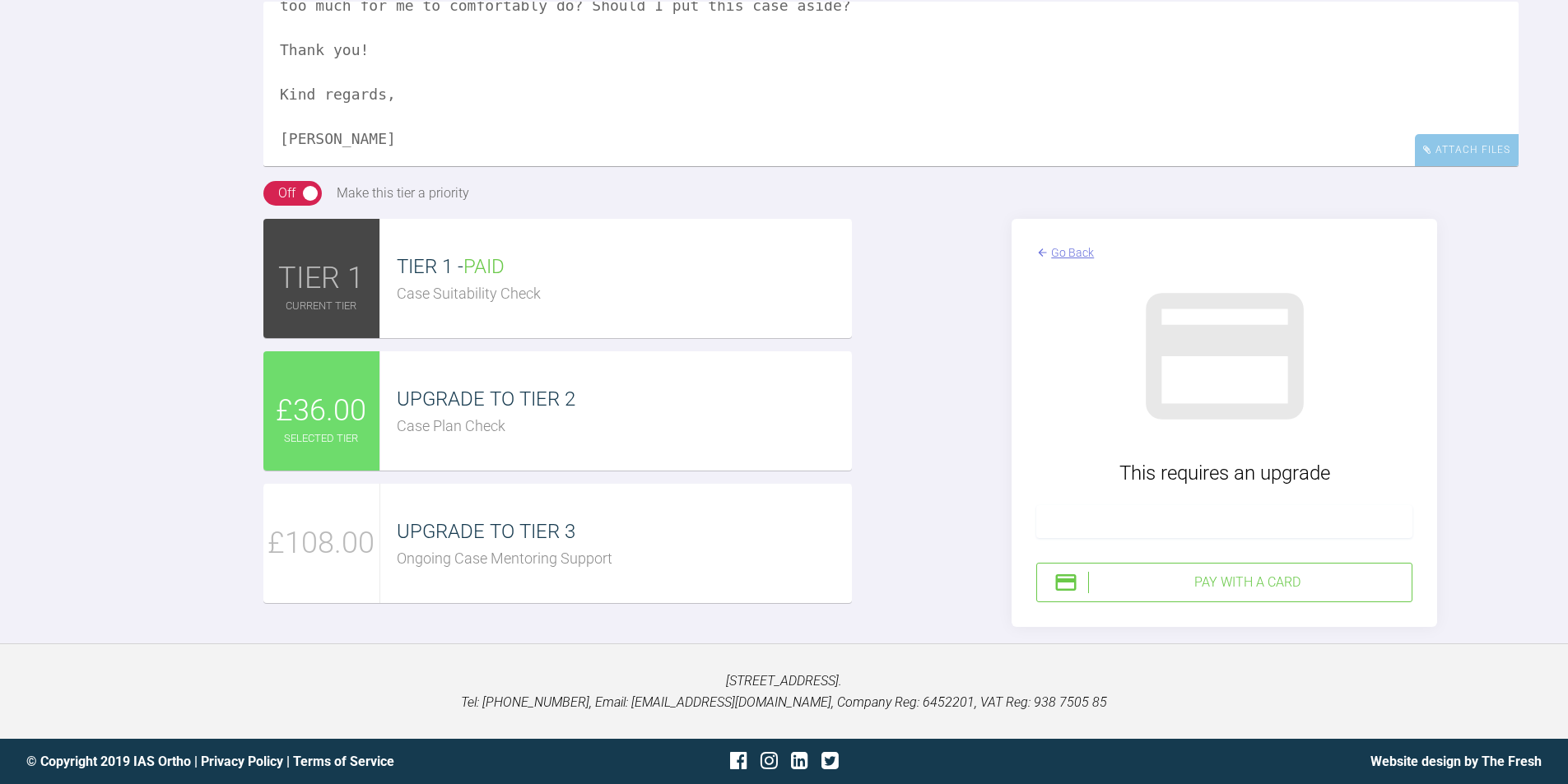
click at [524, 43] on textarea "HI [PERSON_NAME], Thanks so much for the corrections to my ortho assessment, it…" at bounding box center [891, 84] width 1256 height 165
type textarea "HI [PERSON_NAME], Thanks so much for the corrections to my ortho assessment, it…"
click at [1194, 593] on div "Pay with a Card" at bounding box center [1247, 583] width 317 height 22
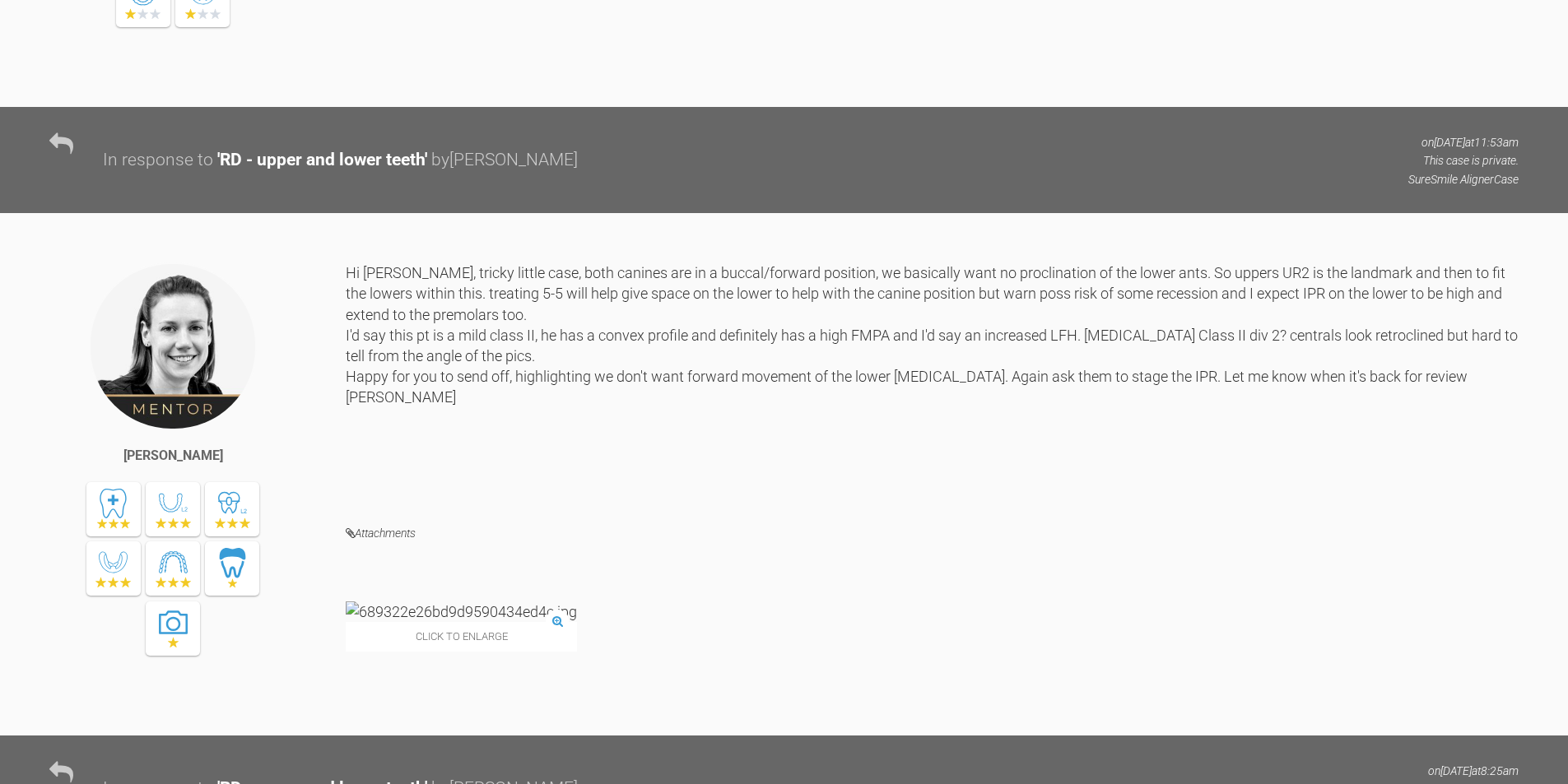
scroll to position [0, 0]
